Goal: Task Accomplishment & Management: Manage account settings

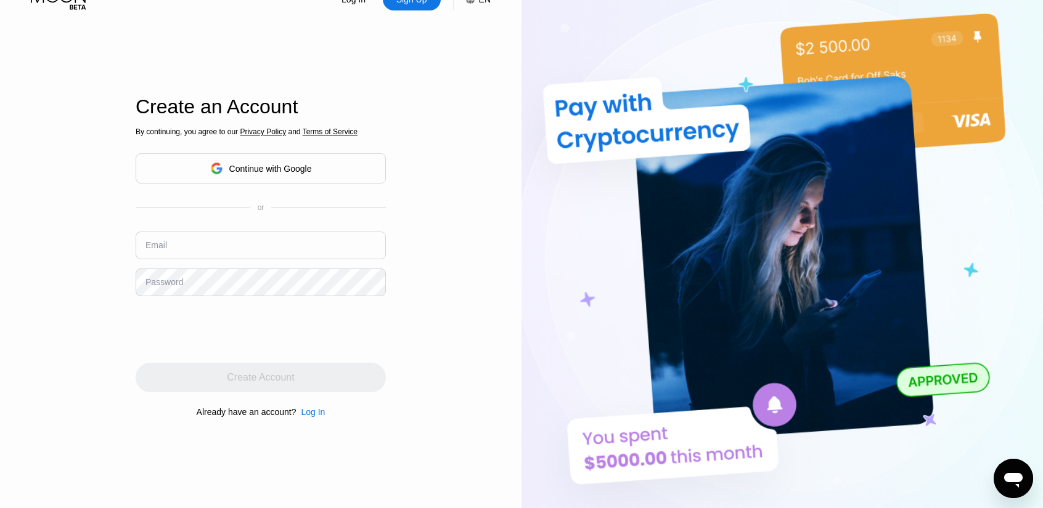
scroll to position [33, 0]
click at [208, 247] on input "text" at bounding box center [261, 246] width 250 height 28
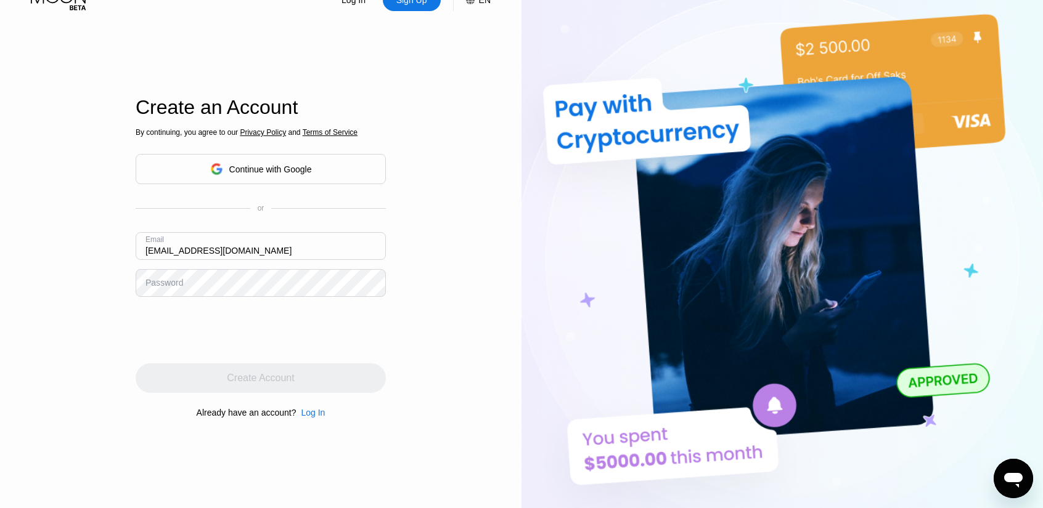
type input "Lgsmith00572@mail.com"
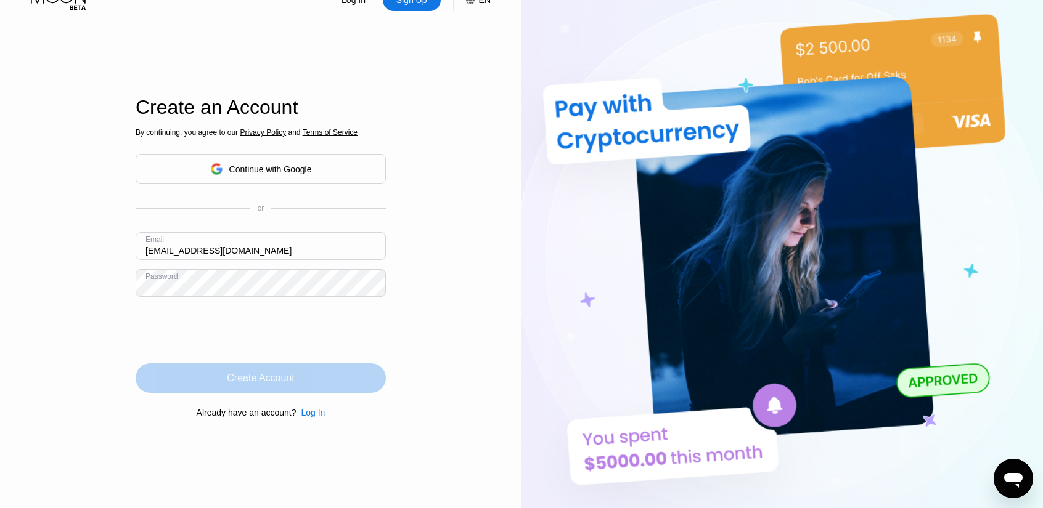
click at [277, 385] on div "Create Account" at bounding box center [260, 378] width 67 height 12
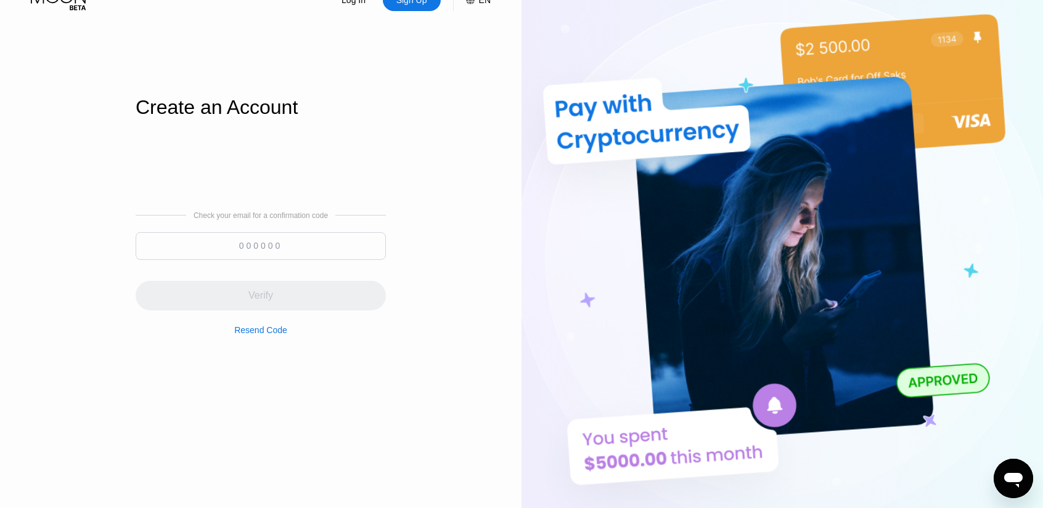
click at [231, 242] on input at bounding box center [261, 246] width 250 height 28
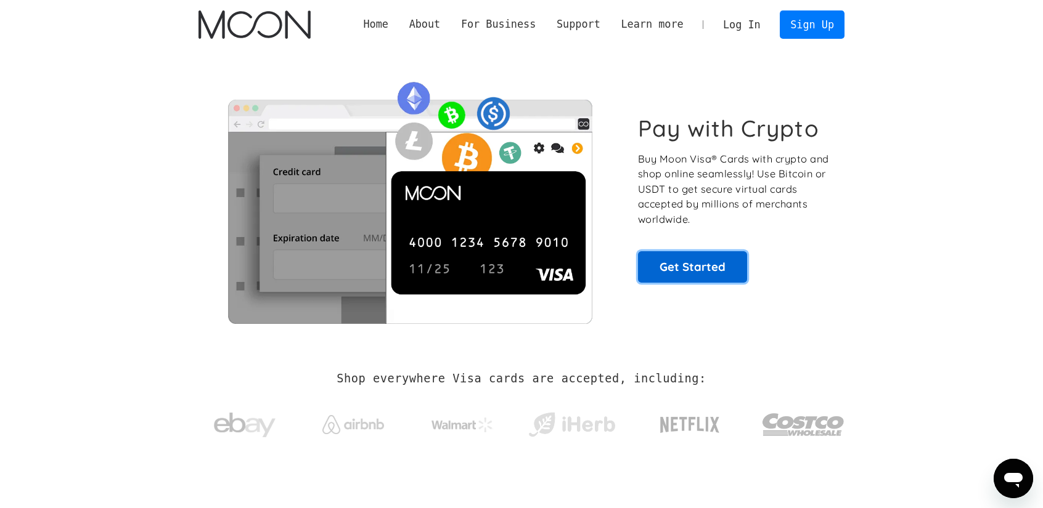
click at [683, 279] on link "Get Started" at bounding box center [692, 266] width 109 height 31
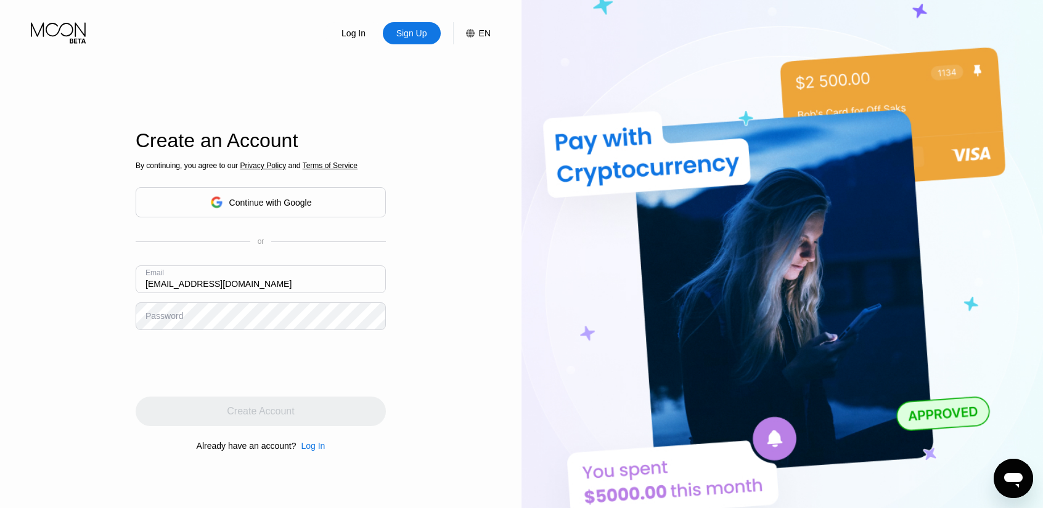
click at [207, 286] on input "[EMAIL_ADDRESS][DOMAIN_NAME]" at bounding box center [261, 280] width 250 height 28
type input "Lgsmith00572@gmail.com"
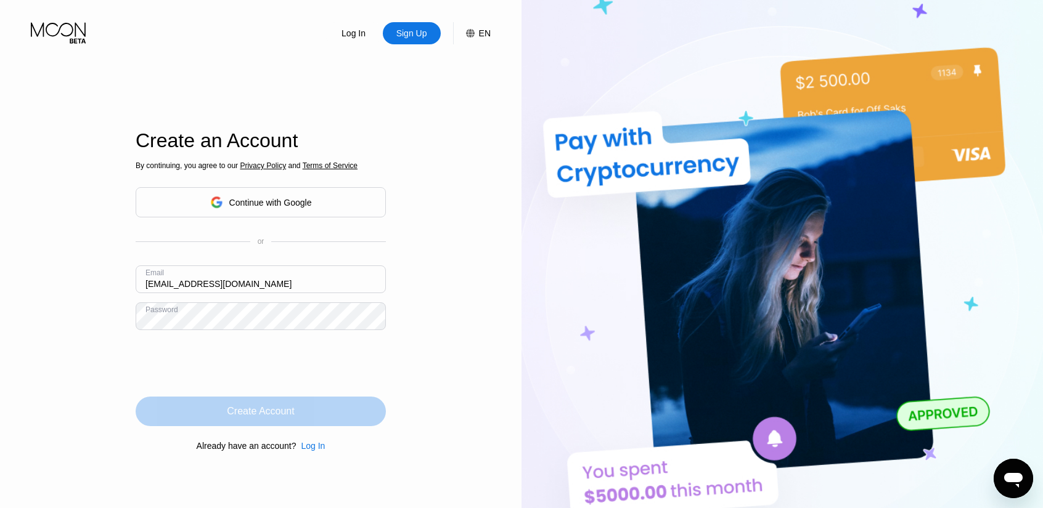
click at [265, 411] on div "Create Account" at bounding box center [260, 411] width 67 height 12
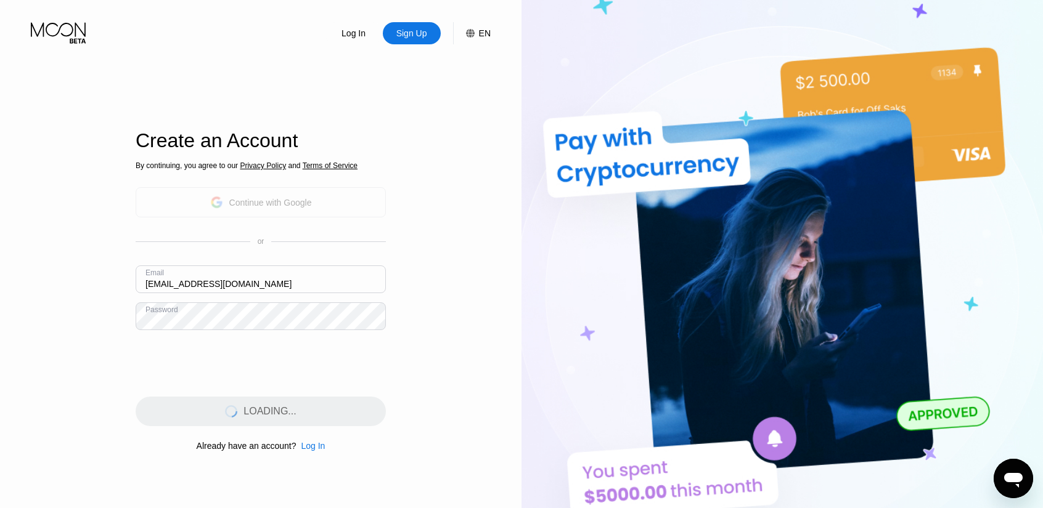
drag, startPoint x: 266, startPoint y: 214, endPoint x: 249, endPoint y: 210, distance: 17.6
click at [249, 210] on div "Continue with Google" at bounding box center [261, 202] width 102 height 19
click at [264, 288] on input "[EMAIL_ADDRESS][DOMAIN_NAME]" at bounding box center [261, 280] width 250 height 28
click at [204, 274] on input "text" at bounding box center [261, 280] width 250 height 28
paste input "[EMAIL_ADDRESS][DOMAIN_NAME]"
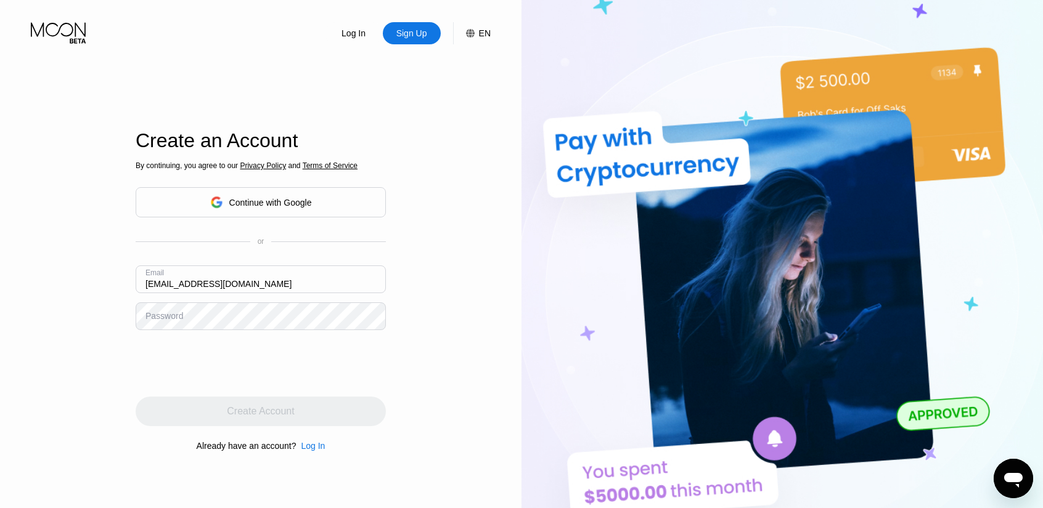
type input "[EMAIL_ADDRESS][DOMAIN_NAME]"
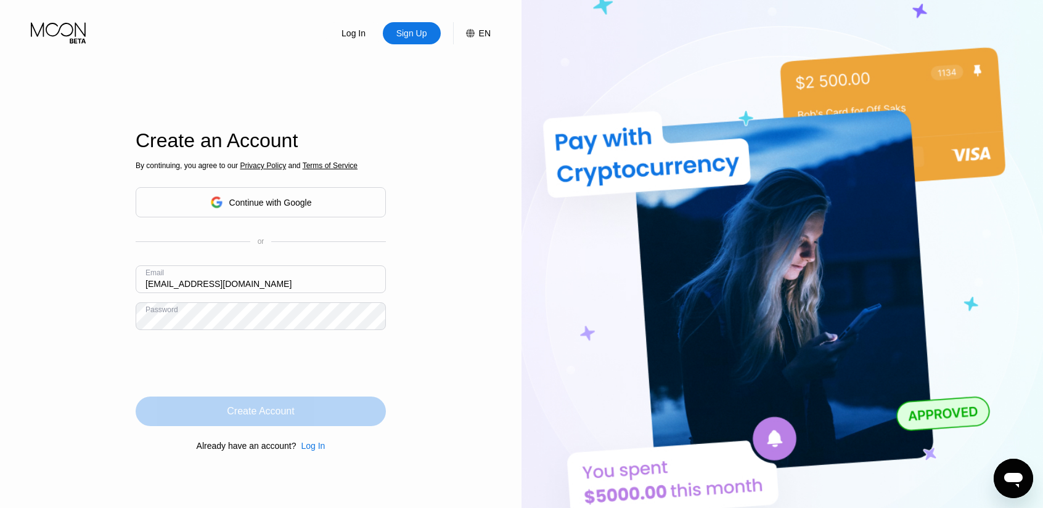
click at [264, 405] on div "Create Account" at bounding box center [261, 412] width 250 height 30
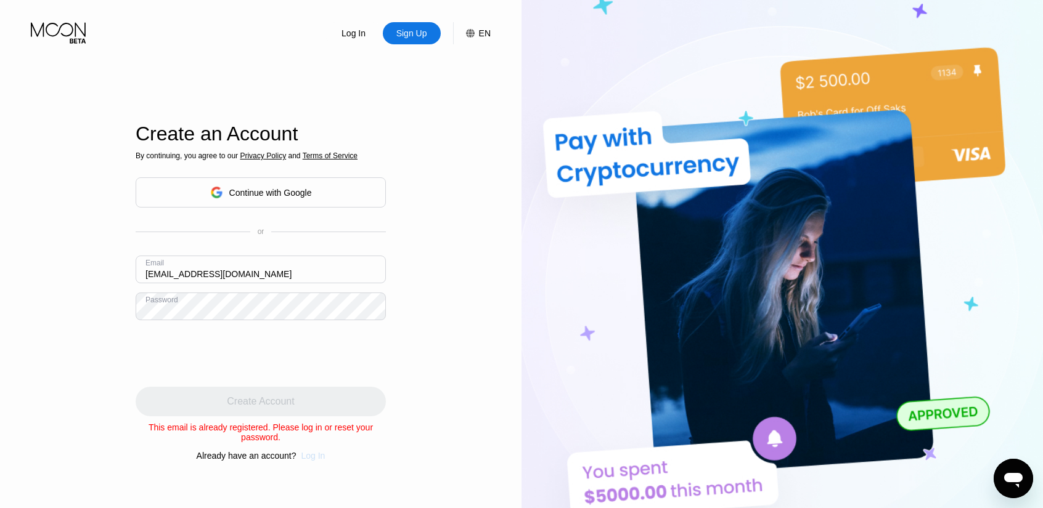
click at [310, 459] on div "Log In" at bounding box center [313, 456] width 24 height 10
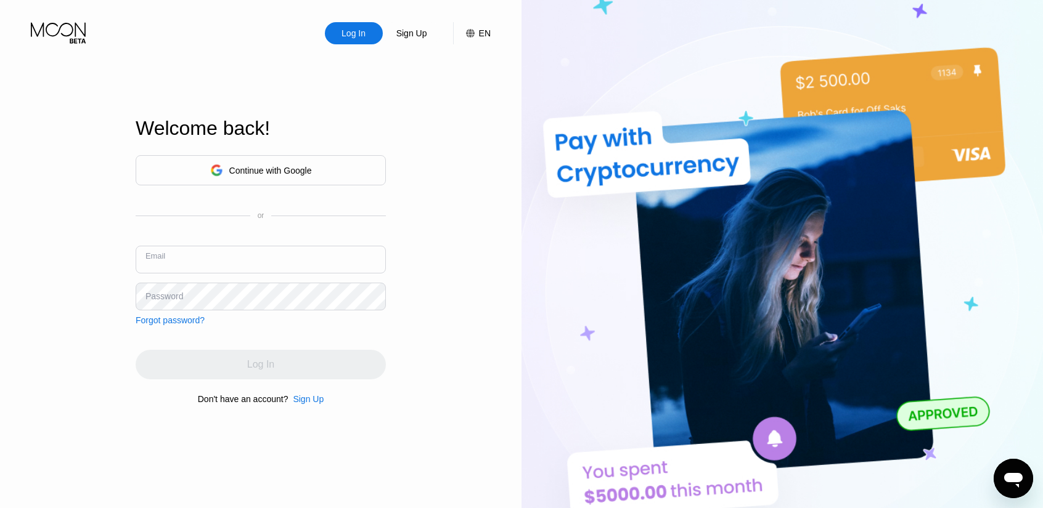
click at [255, 258] on input "text" at bounding box center [261, 260] width 250 height 28
paste input "[EMAIL_ADDRESS][DOMAIN_NAME]"
type input "[EMAIL_ADDRESS][DOMAIN_NAME]"
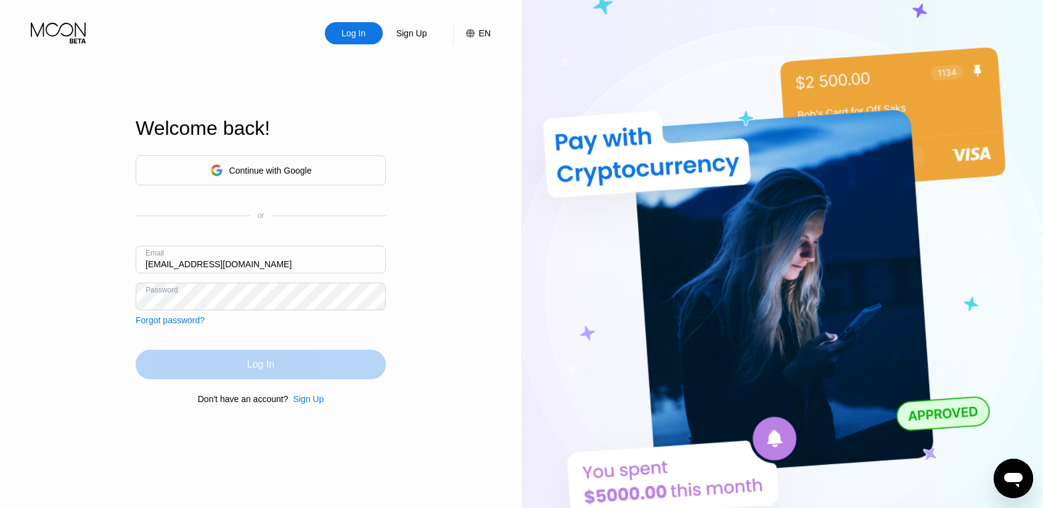
click at [243, 364] on div "Log In" at bounding box center [261, 365] width 250 height 30
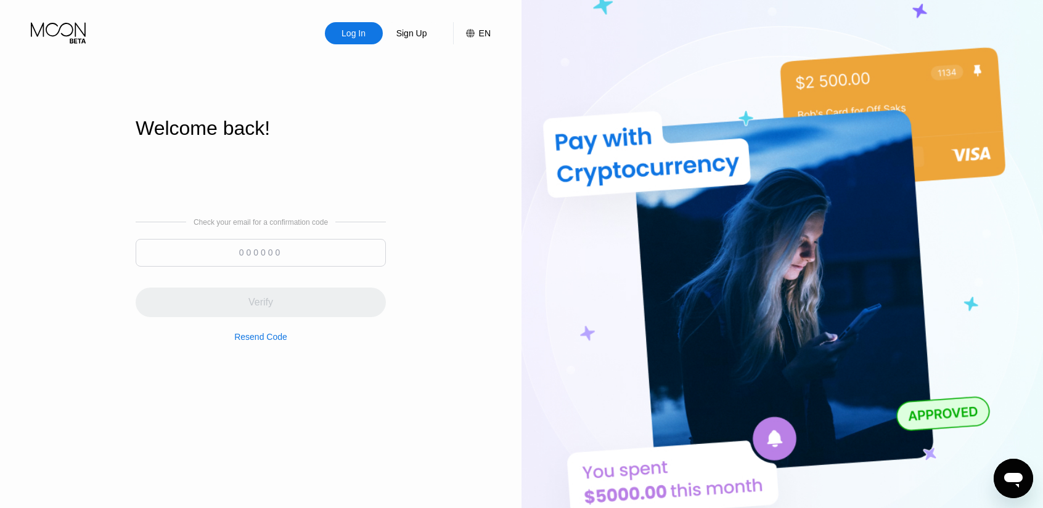
click at [256, 248] on input at bounding box center [261, 253] width 250 height 28
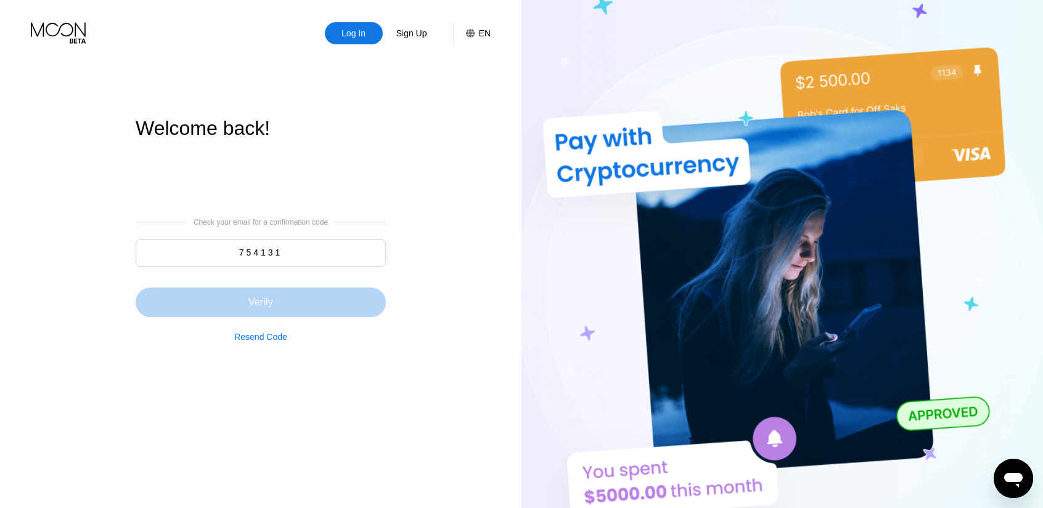
click at [275, 301] on div "Verify" at bounding box center [261, 303] width 250 height 30
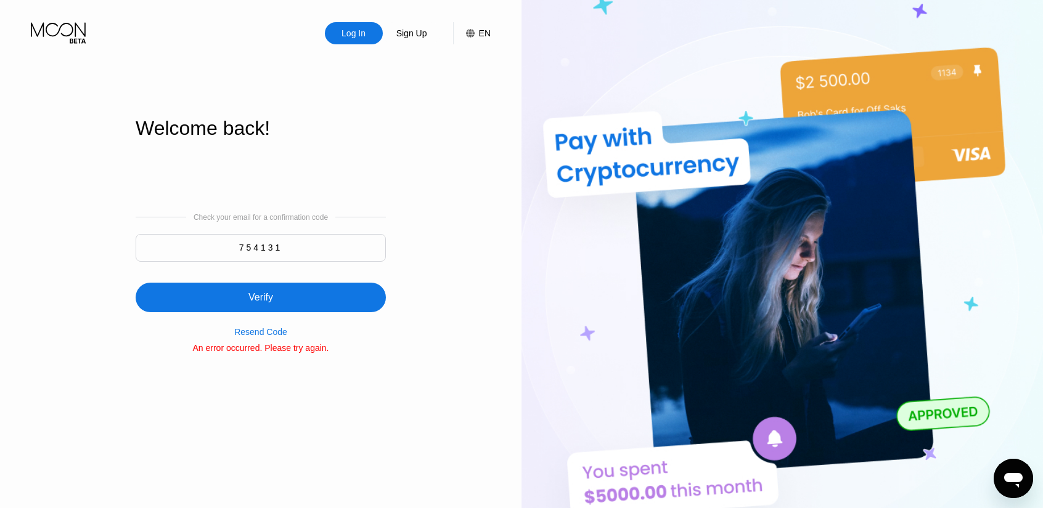
click at [287, 258] on input "754131" at bounding box center [261, 248] width 250 height 28
type input "7"
type input "078193"
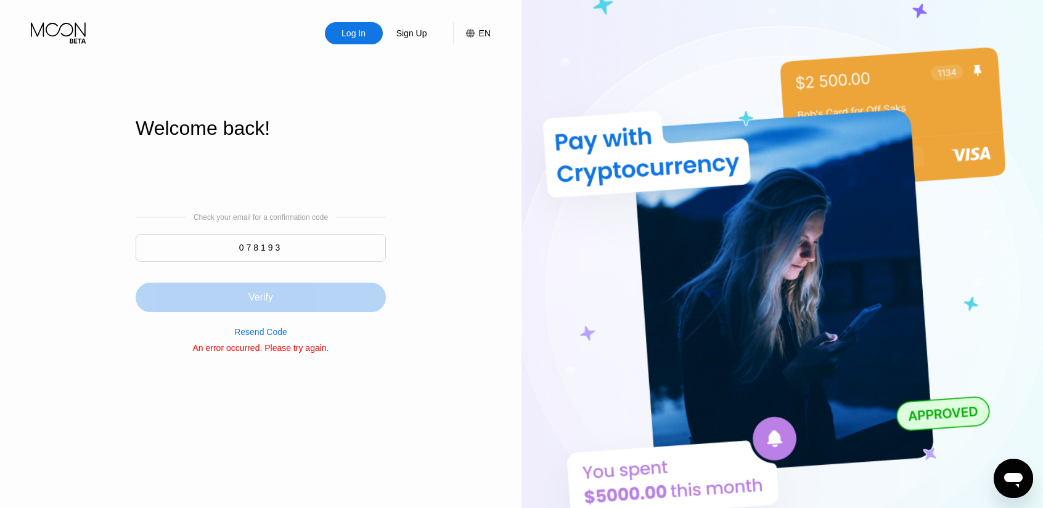
click at [288, 305] on div "Verify" at bounding box center [261, 298] width 250 height 30
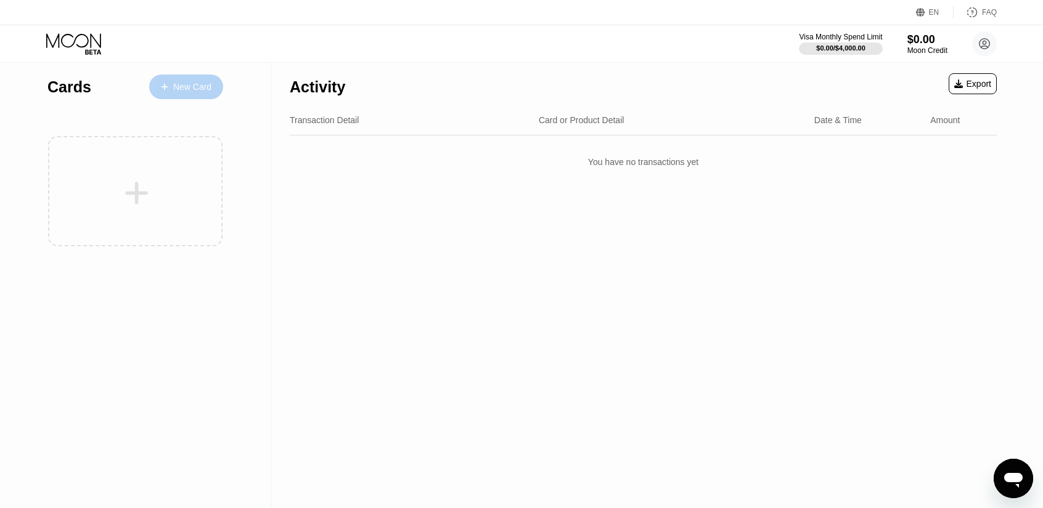
click at [169, 84] on div at bounding box center [170, 87] width 5 height 10
